Goal: Navigation & Orientation: Find specific page/section

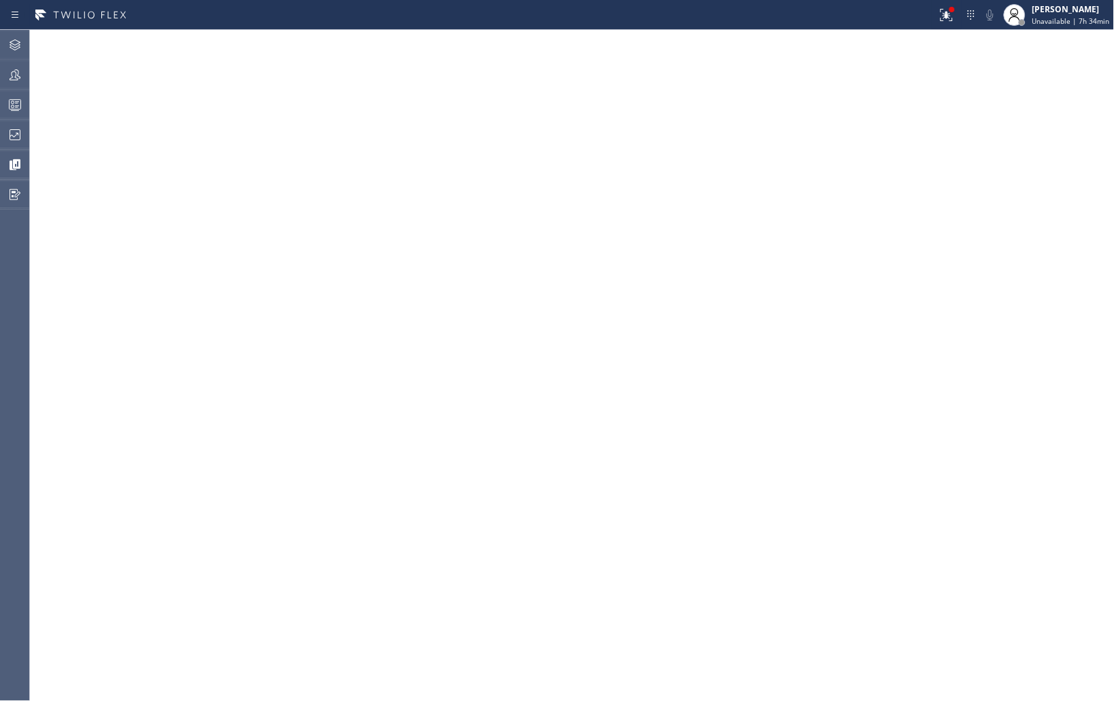
click at [894, 7] on div at bounding box center [468, 15] width 926 height 22
click at [14, 70] on icon at bounding box center [15, 74] width 11 height 11
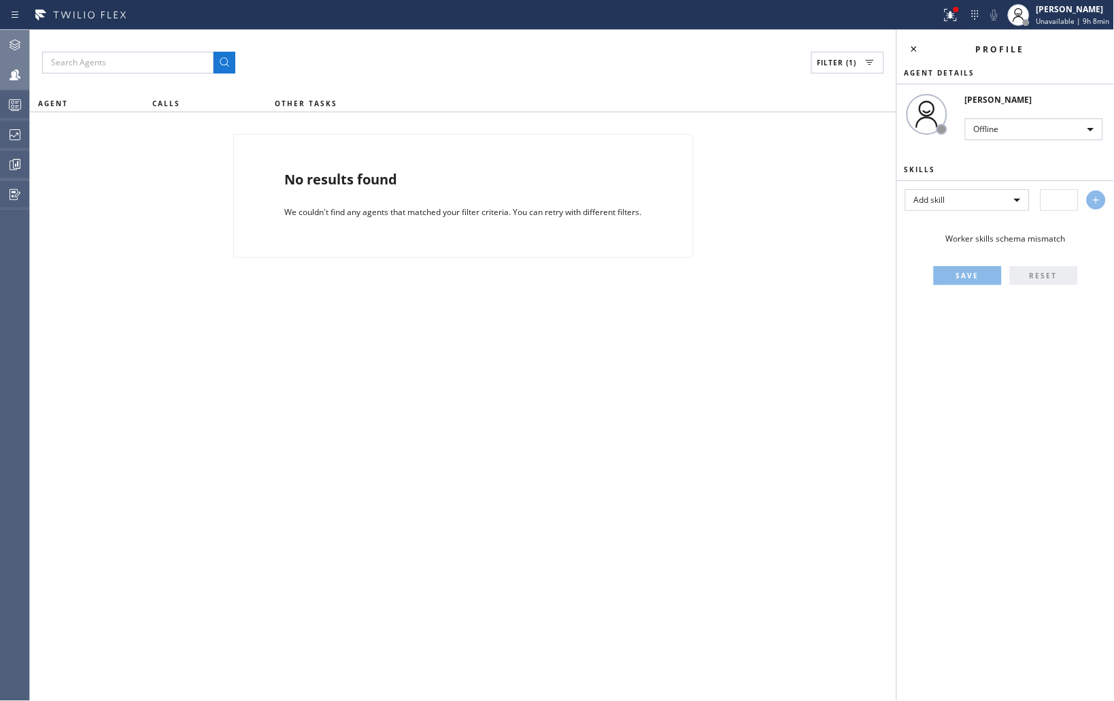
click at [14, 48] on icon at bounding box center [15, 45] width 16 height 16
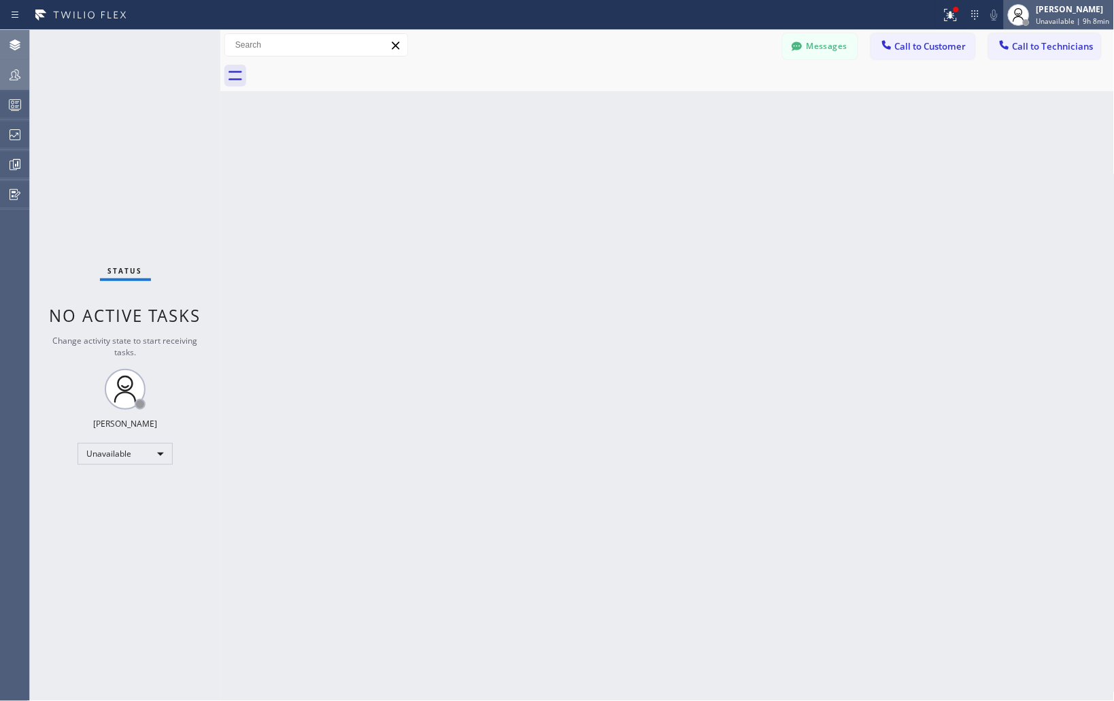
click at [1062, 10] on div "[PERSON_NAME]" at bounding box center [1073, 9] width 73 height 12
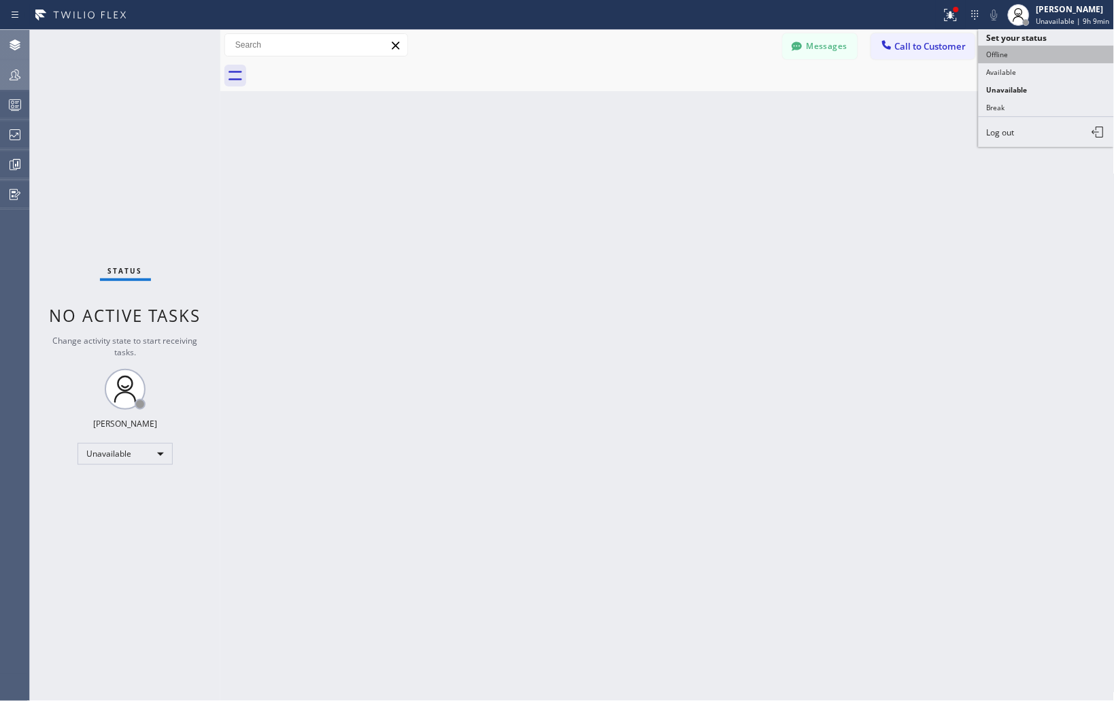
click at [1011, 52] on button "Offline" at bounding box center [1047, 55] width 136 height 18
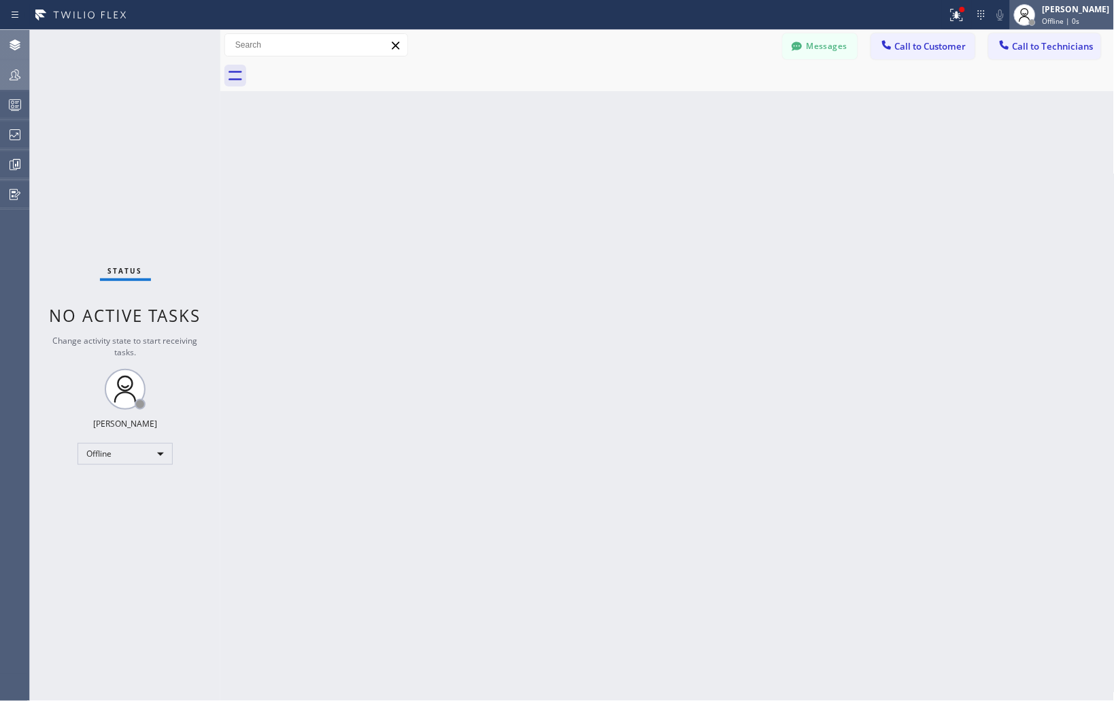
click at [1058, 15] on div "Joseph Ray Abcede Offline | 0s" at bounding box center [1077, 15] width 74 height 24
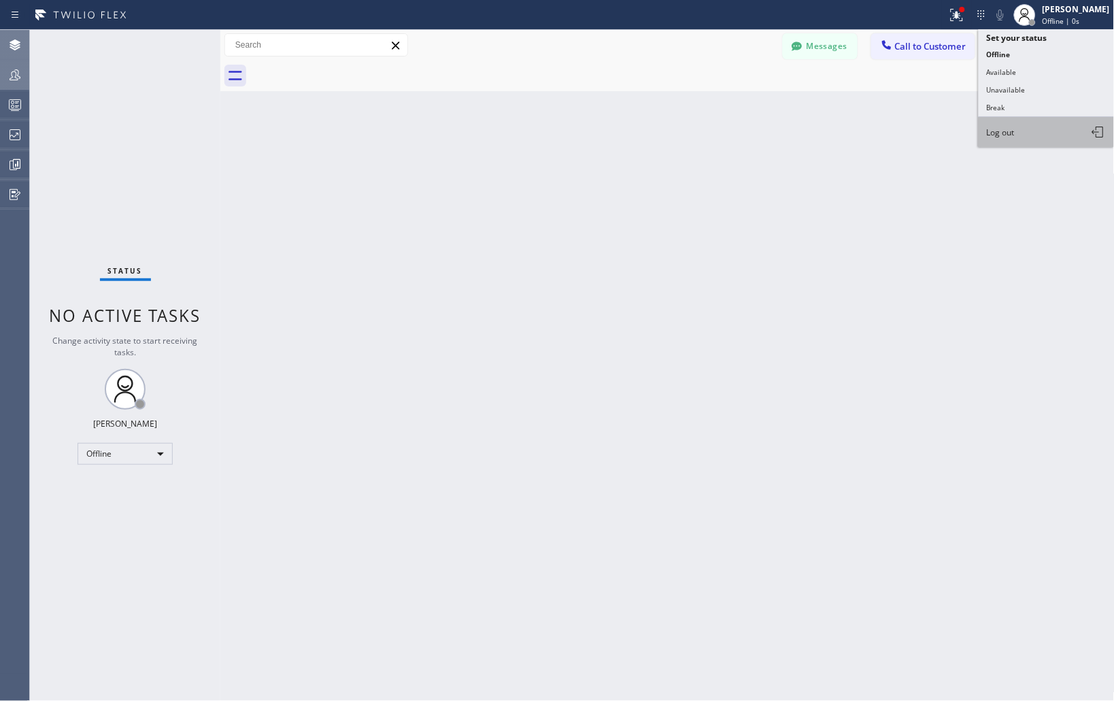
click at [1007, 140] on button "Log out" at bounding box center [1047, 132] width 136 height 30
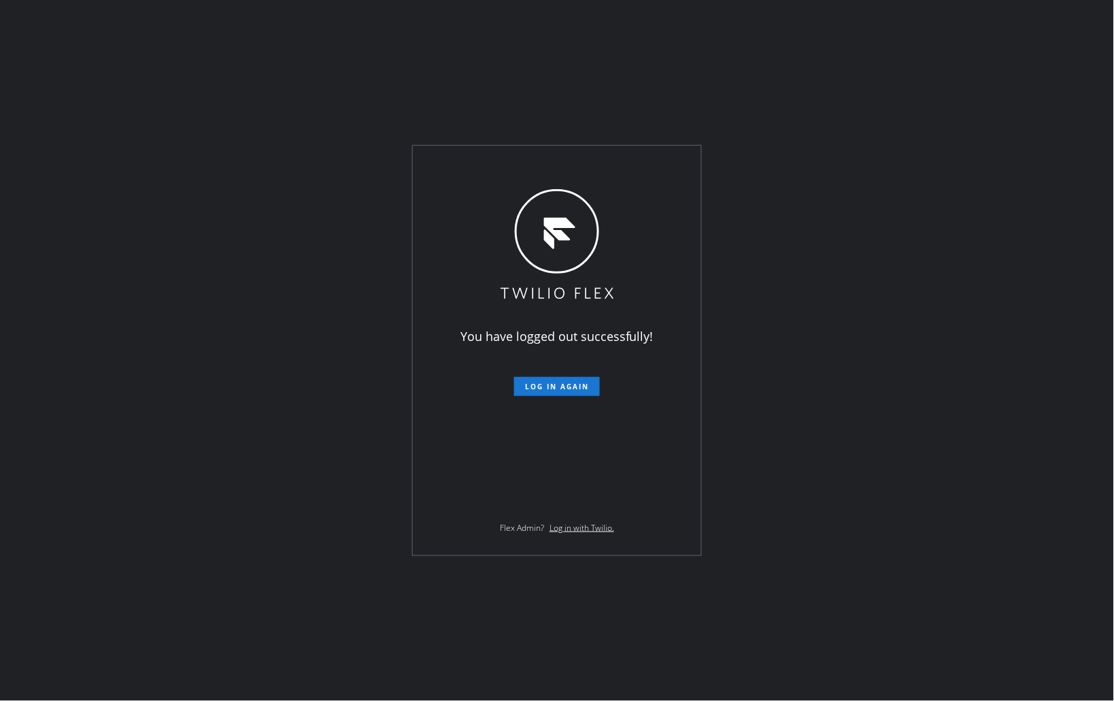
drag, startPoint x: 907, startPoint y: 371, endPoint x: 852, endPoint y: 369, distance: 55.1
click at [907, 371] on div "You have logged out successfully! Log in again Flex Admin? Log in with Twilio." at bounding box center [557, 350] width 1114 height 701
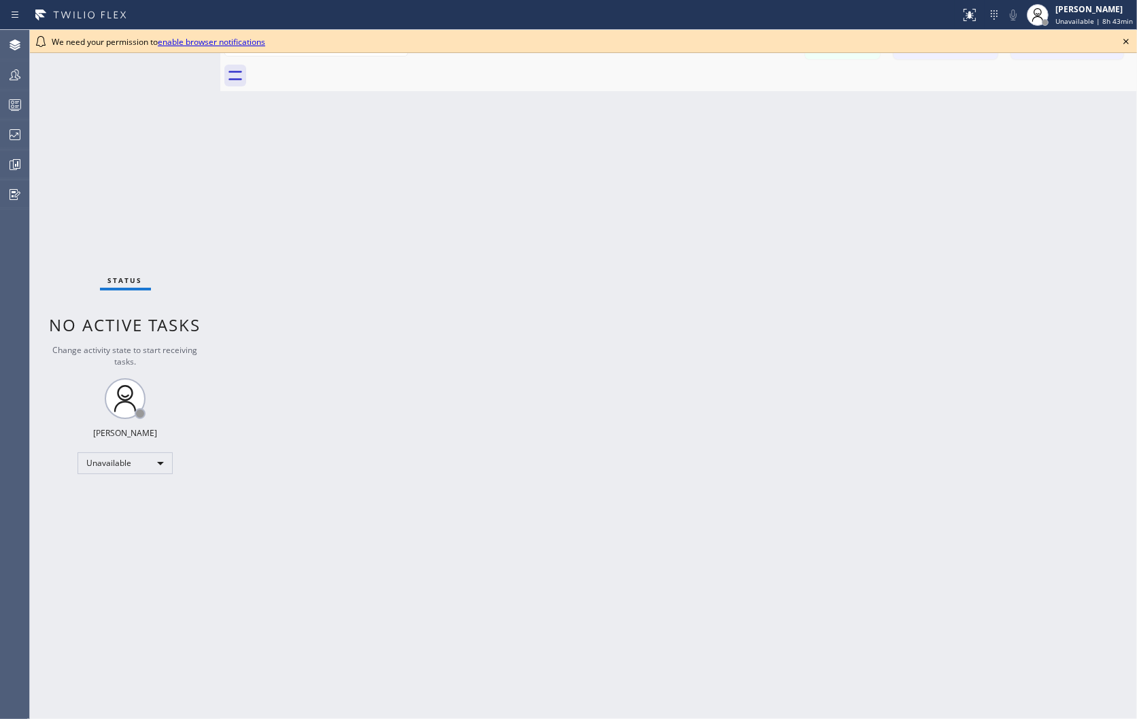
drag, startPoint x: 205, startPoint y: 225, endPoint x: 198, endPoint y: 196, distance: 30.0
click at [205, 224] on div "Status No active tasks Change activity state to start receiving tasks. [PERSON_…" at bounding box center [125, 374] width 190 height 689
click at [1113, 45] on icon at bounding box center [1126, 41] width 16 height 16
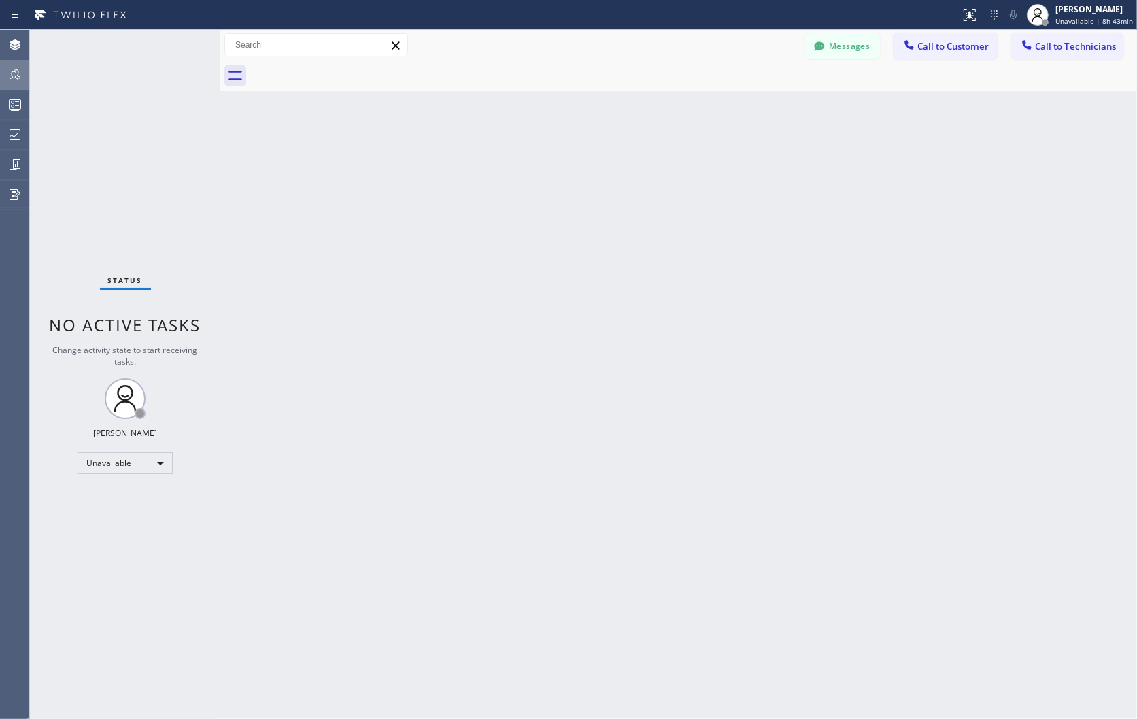
click at [11, 73] on icon at bounding box center [15, 74] width 11 height 11
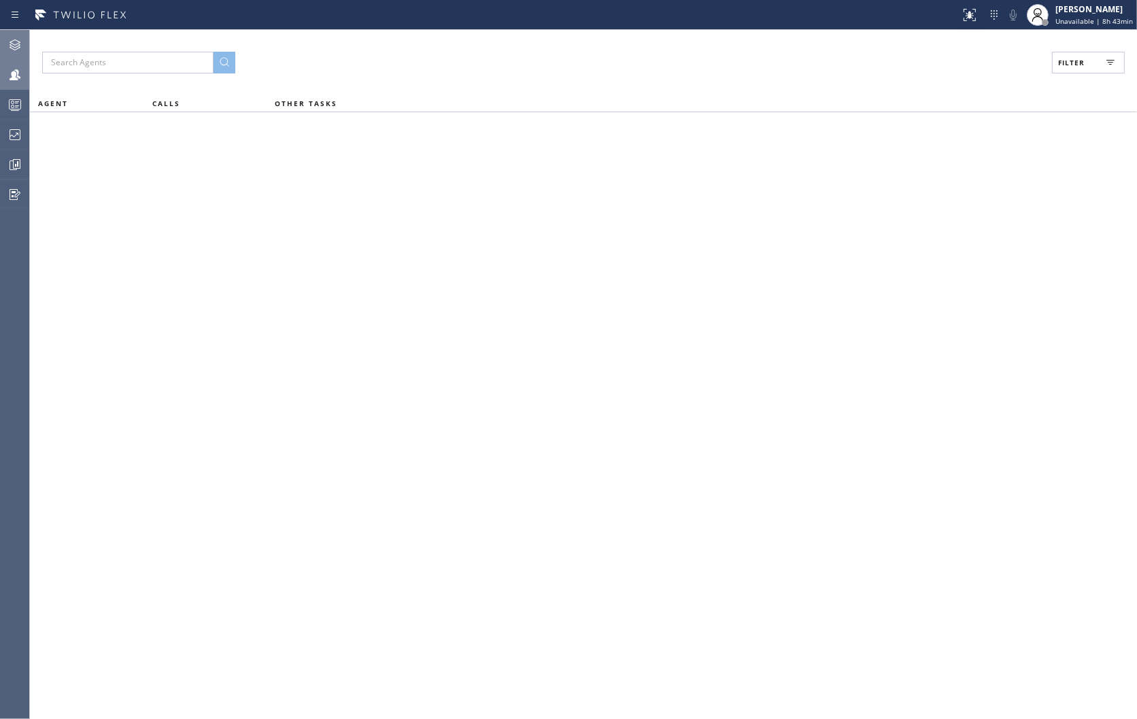
click at [10, 50] on icon at bounding box center [15, 45] width 16 height 16
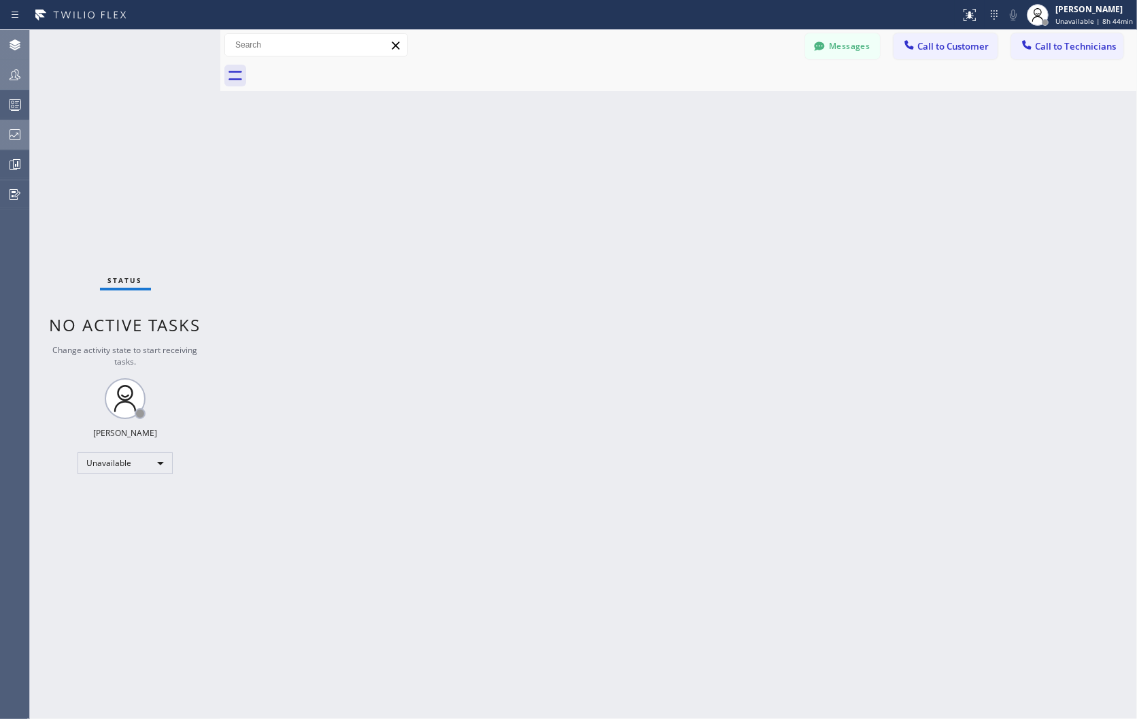
click at [20, 133] on icon at bounding box center [15, 135] width 16 height 16
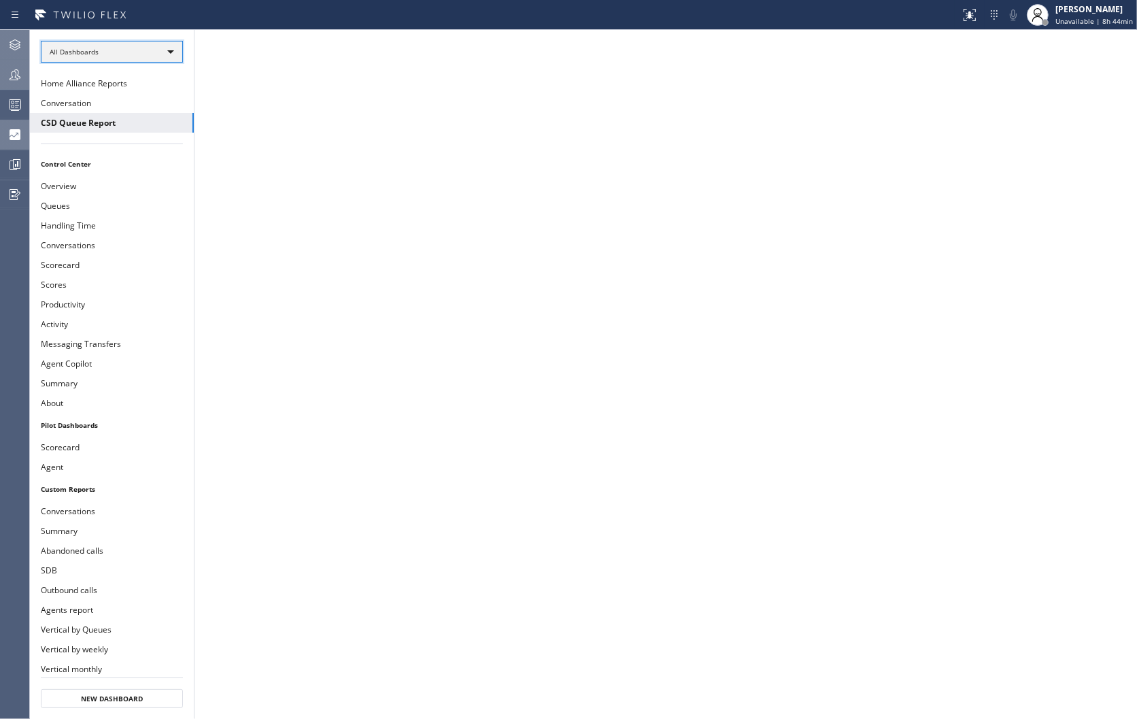
click at [157, 52] on div "All Dashboards" at bounding box center [112, 52] width 142 height 22
click at [150, 72] on li "All Dashboards" at bounding box center [110, 71] width 139 height 16
click at [78, 607] on button "Agents report" at bounding box center [112, 610] width 164 height 20
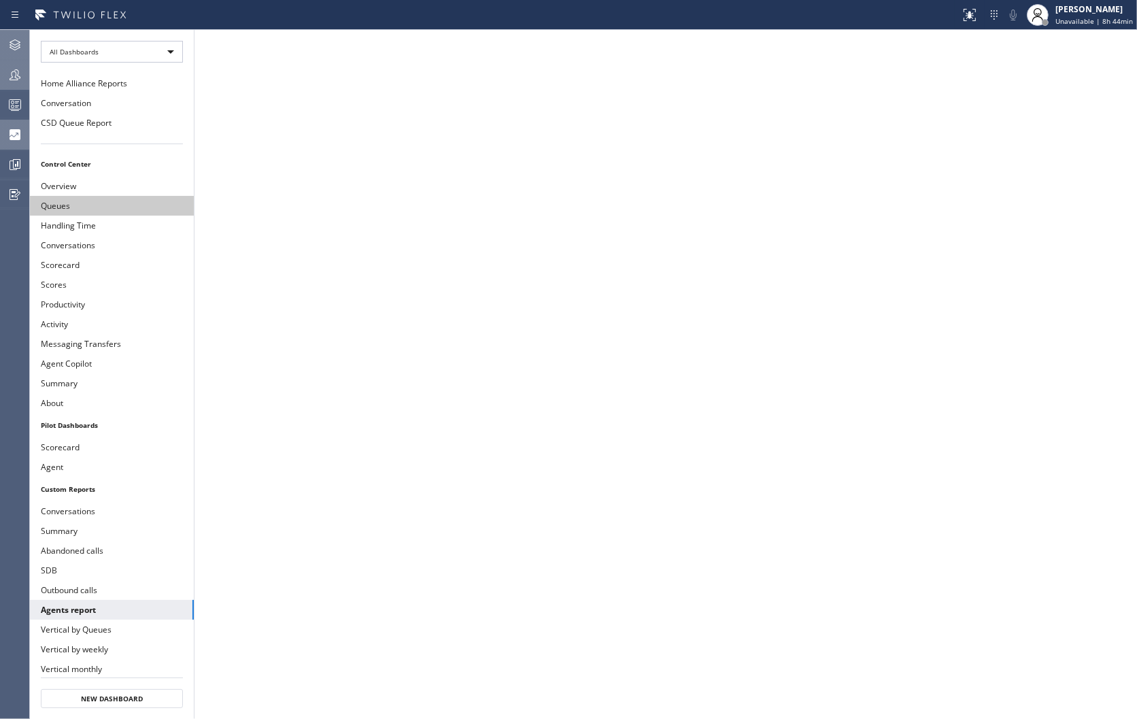
click at [72, 207] on button "Queues" at bounding box center [112, 206] width 164 height 20
click at [75, 226] on button "Handling Time" at bounding box center [112, 226] width 164 height 20
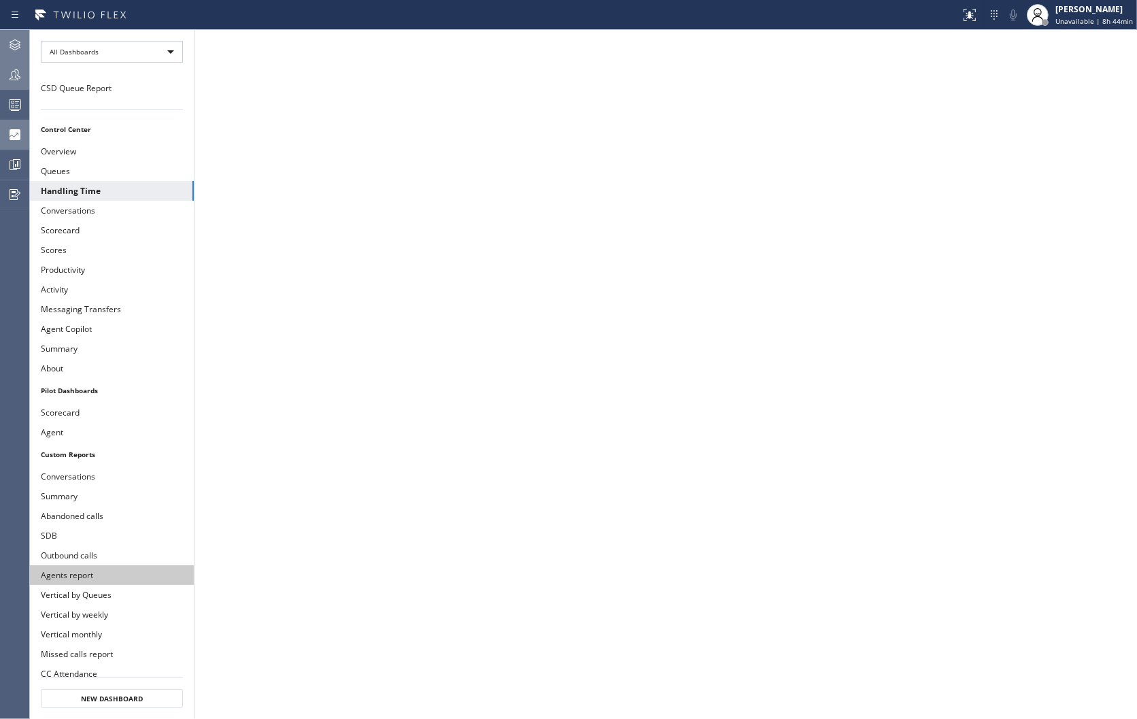
click at [82, 570] on button "Agents report" at bounding box center [112, 575] width 164 height 20
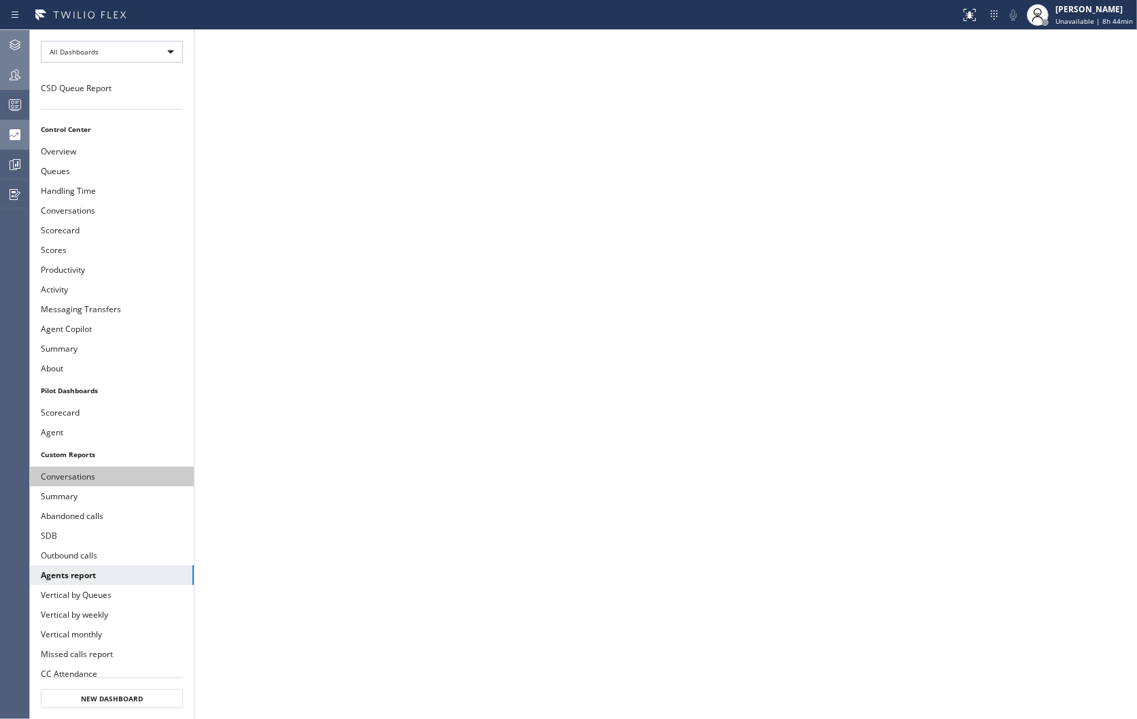
click at [69, 473] on button "Conversations" at bounding box center [112, 477] width 164 height 20
click at [19, 171] on icon at bounding box center [15, 164] width 16 height 16
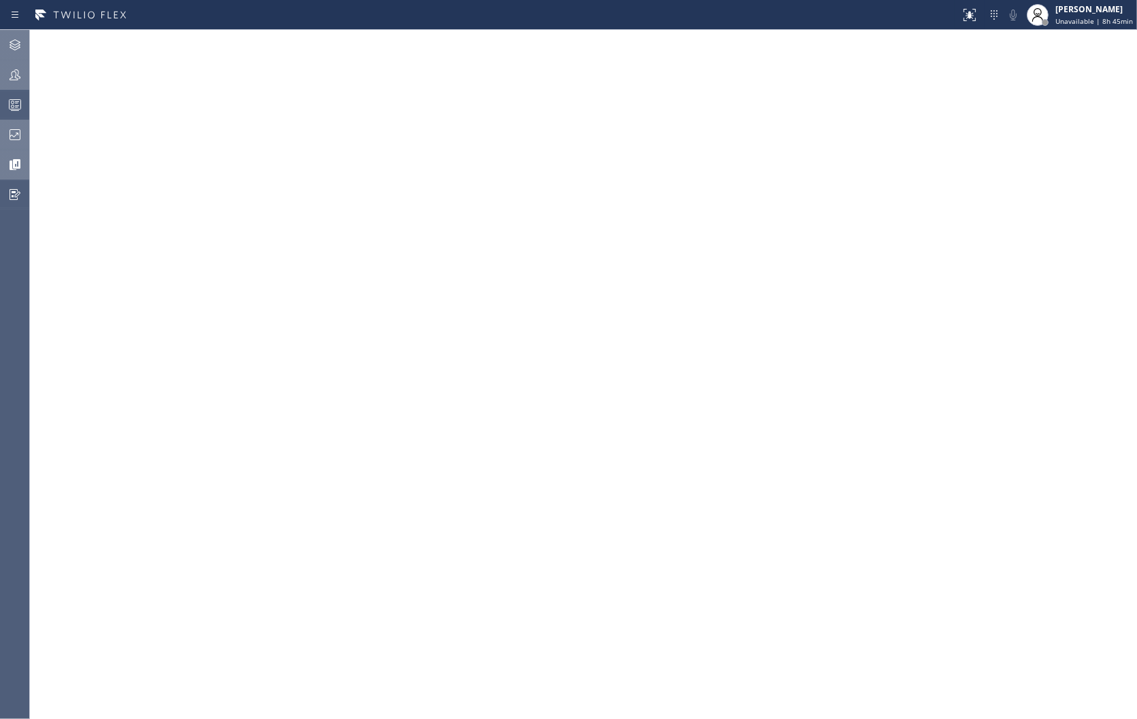
click at [15, 137] on icon at bounding box center [15, 135] width 16 height 16
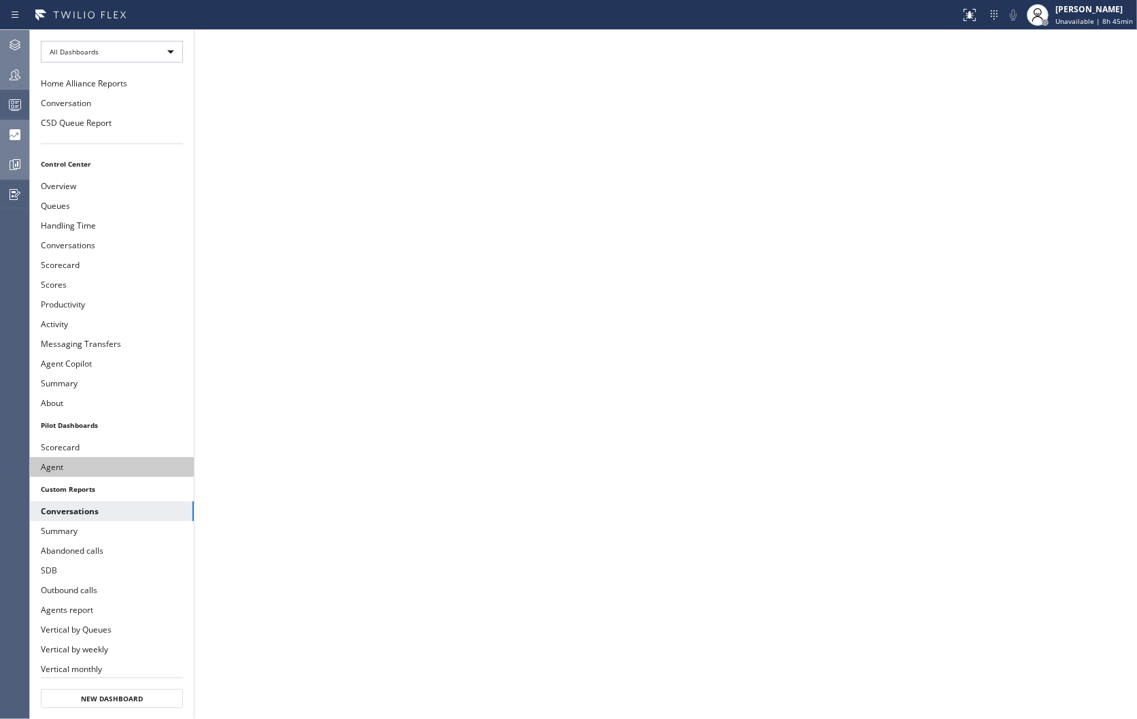
click at [57, 465] on button "Agent" at bounding box center [112, 467] width 164 height 20
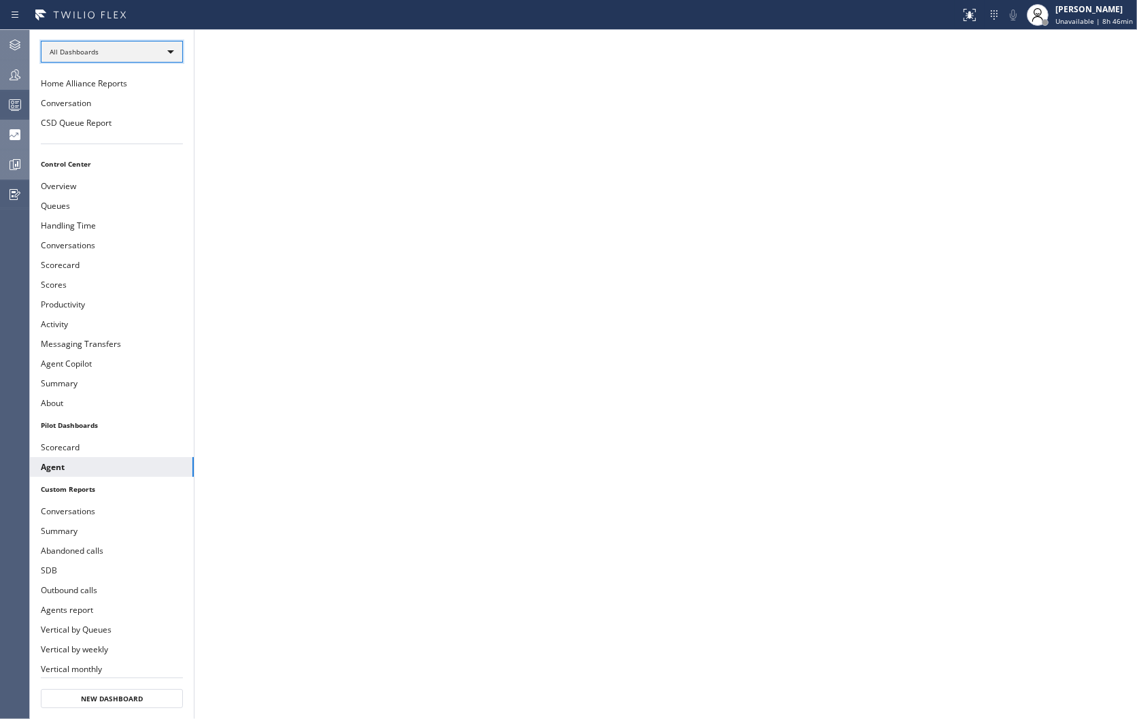
click at [136, 44] on div "All Dashboards" at bounding box center [112, 52] width 142 height 22
click at [111, 69] on li "All Dashboards" at bounding box center [110, 71] width 139 height 16
click at [89, 466] on button "Agent" at bounding box center [112, 467] width 164 height 20
click at [126, 48] on div "All Dashboards" at bounding box center [112, 52] width 142 height 22
click at [112, 86] on li "My Dashboards" at bounding box center [110, 88] width 139 height 16
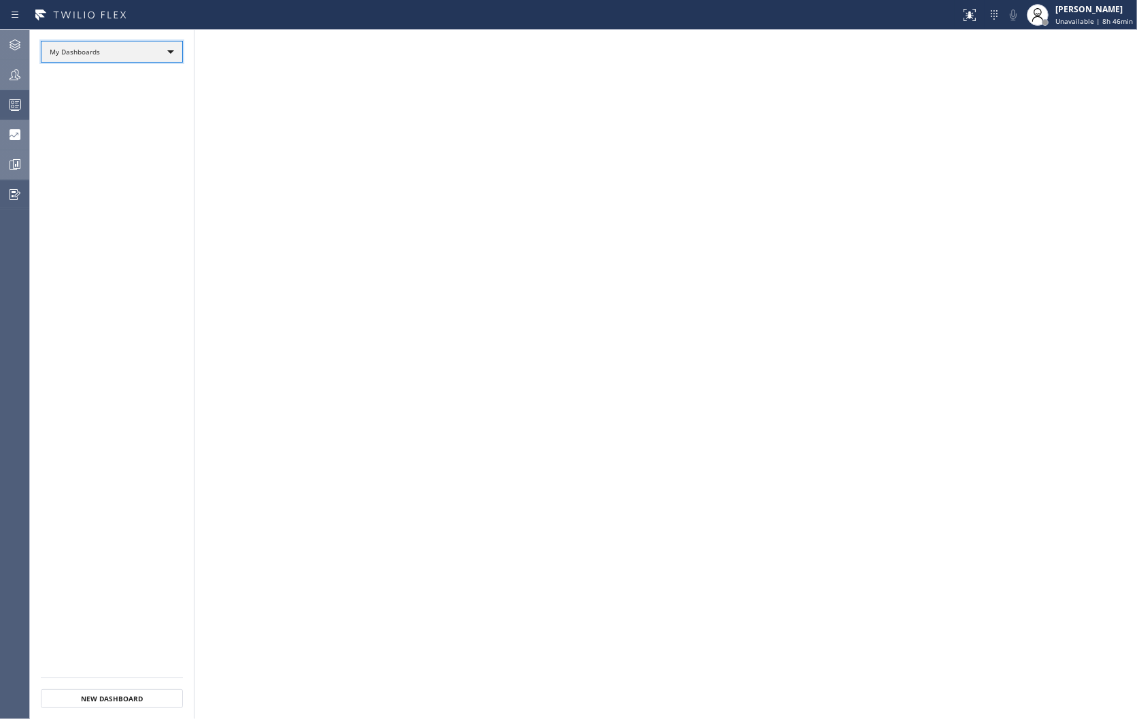
click at [154, 53] on div "My Dashboards" at bounding box center [112, 52] width 142 height 22
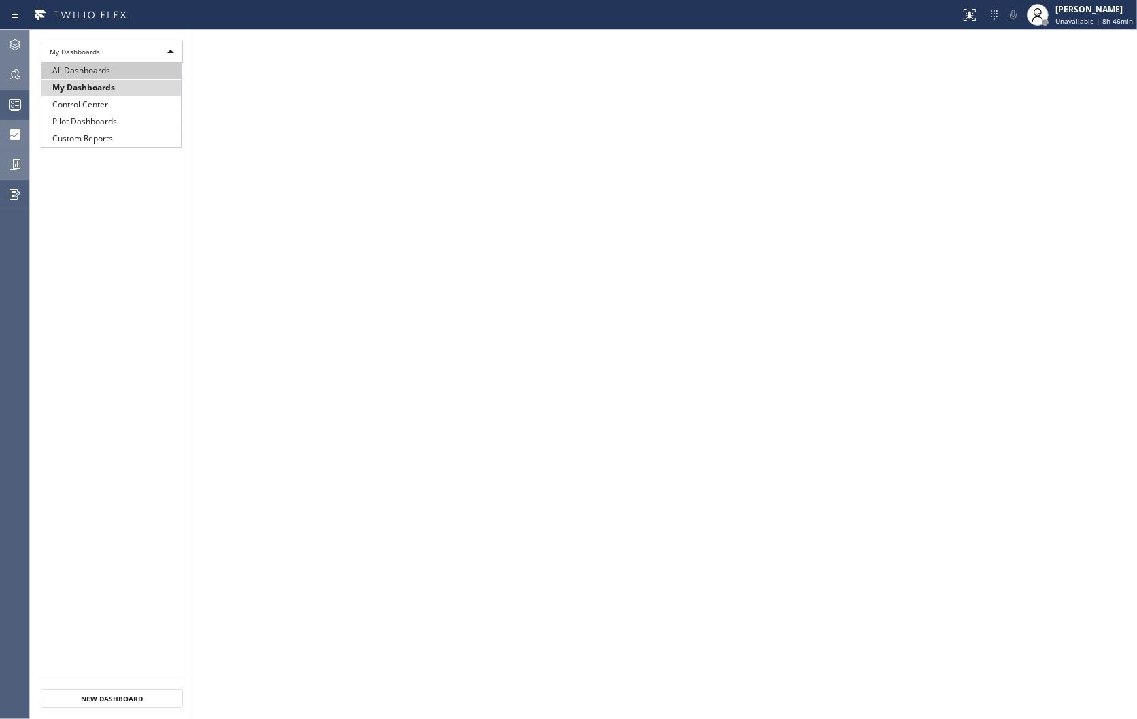
click at [132, 68] on li "All Dashboards" at bounding box center [110, 71] width 139 height 16
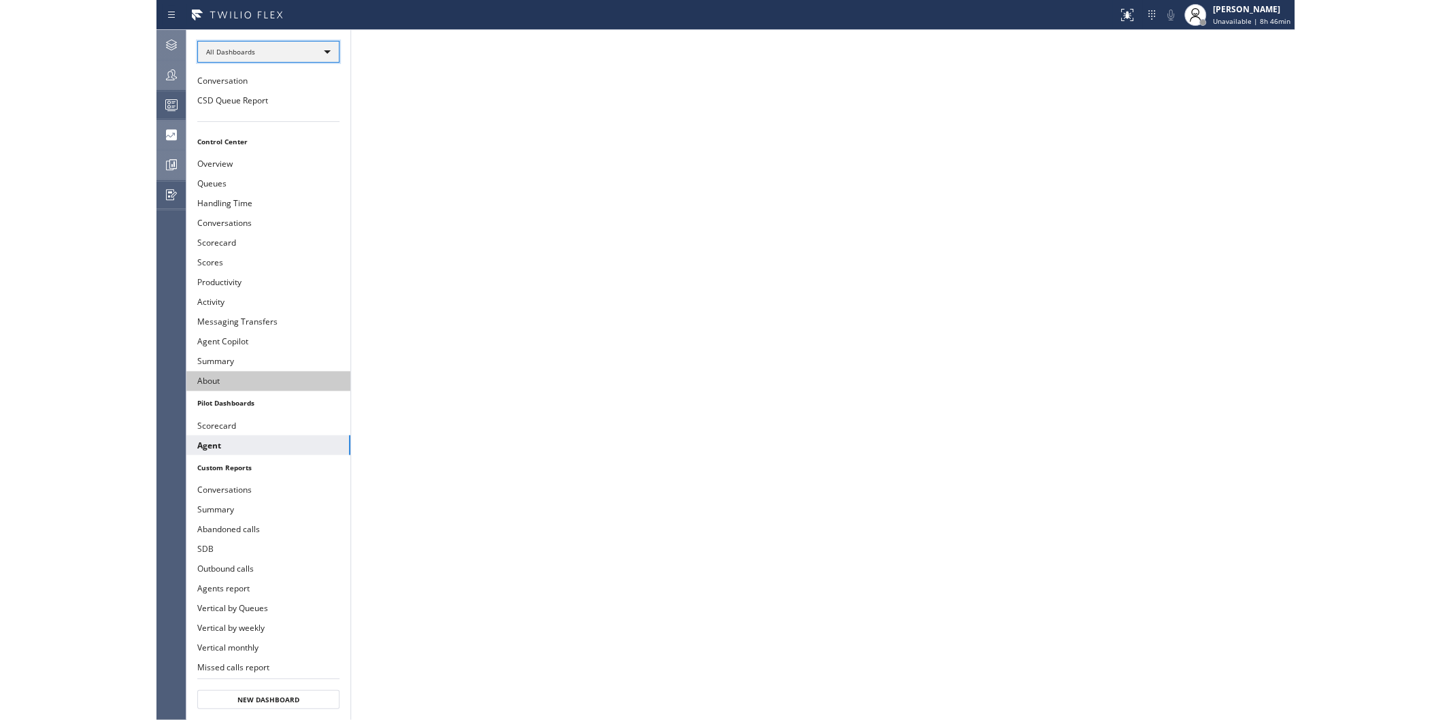
scroll to position [35, 0]
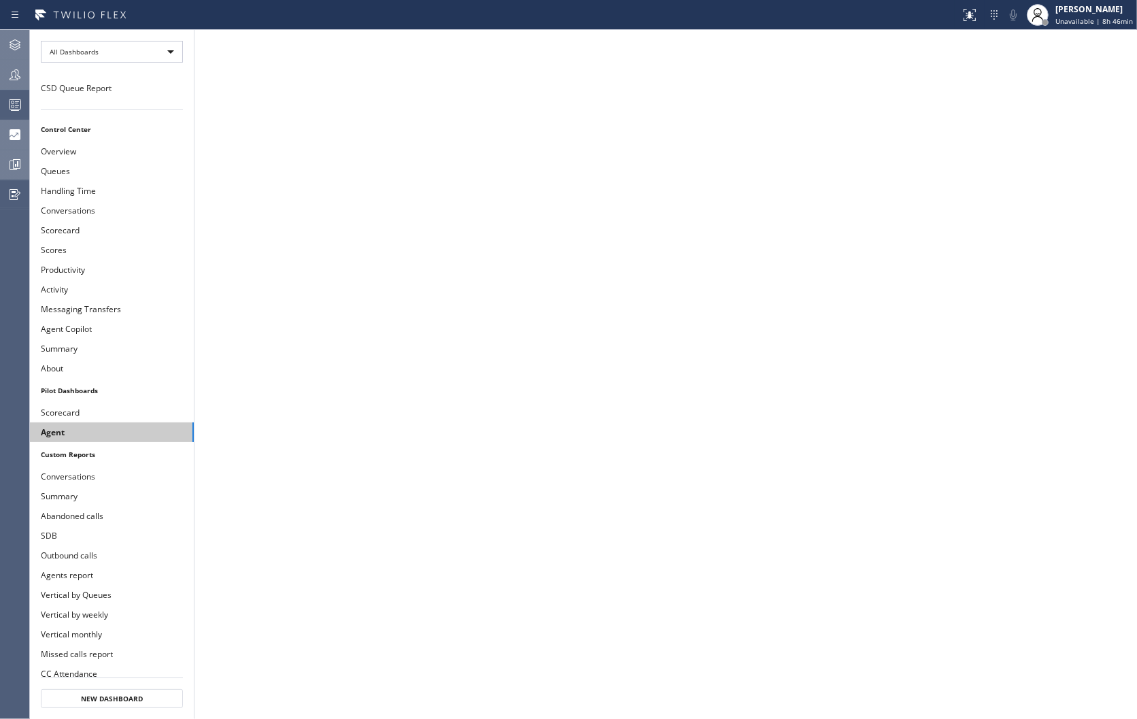
click at [76, 425] on button "Agent" at bounding box center [112, 432] width 164 height 20
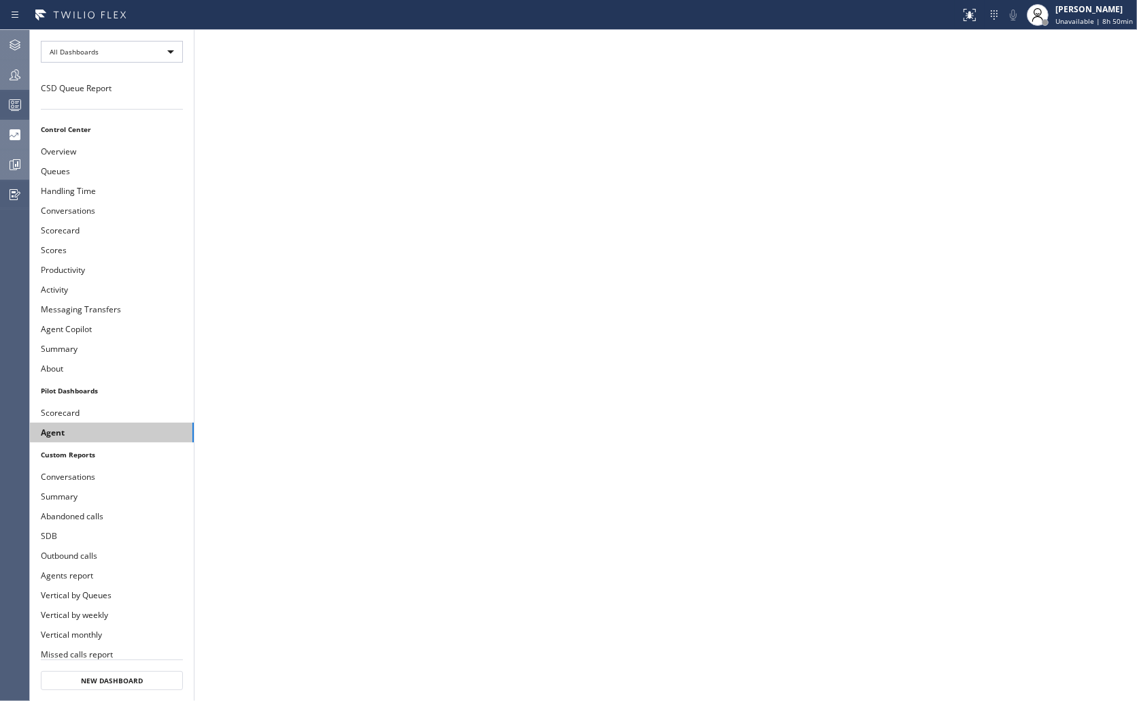
click at [71, 427] on button "Agent" at bounding box center [112, 432] width 164 height 20
click at [56, 107] on ul "Home Alliance Reports Conversation CSD Queue Report Control Center Overview Que…" at bounding box center [112, 361] width 164 height 645
